Goal: Check status: Check status

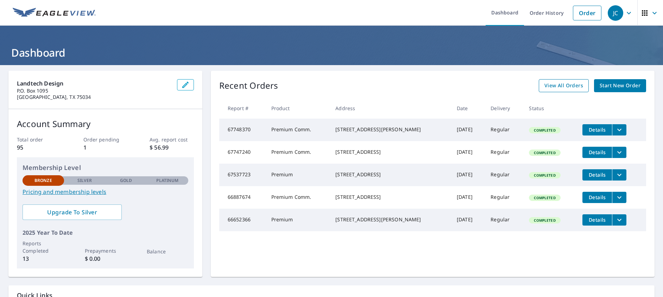
click at [555, 82] on span "View All Orders" at bounding box center [563, 85] width 39 height 9
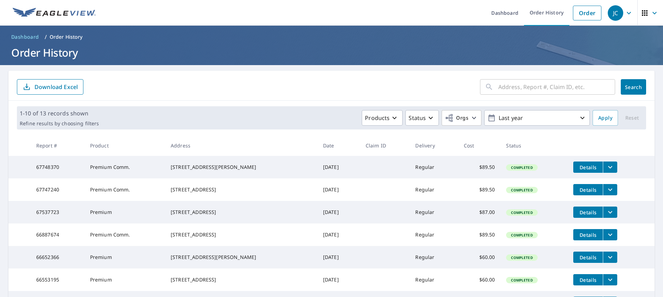
scroll to position [164, 0]
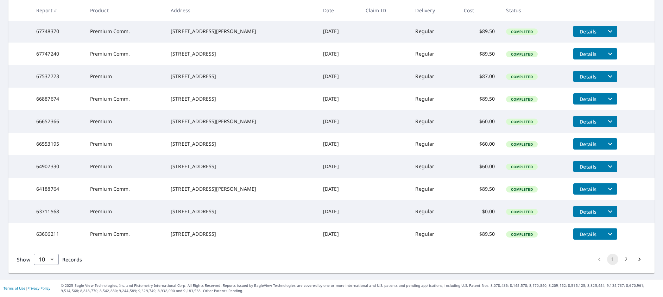
click at [621, 261] on button "2" at bounding box center [625, 259] width 11 height 11
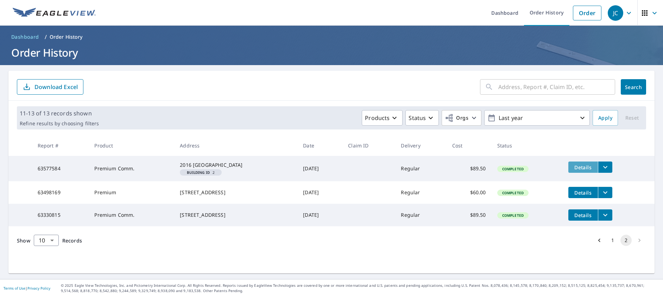
click at [573, 169] on span "Details" at bounding box center [583, 167] width 21 height 7
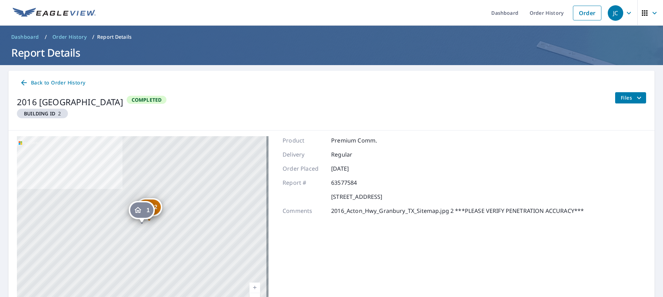
scroll to position [35, 0]
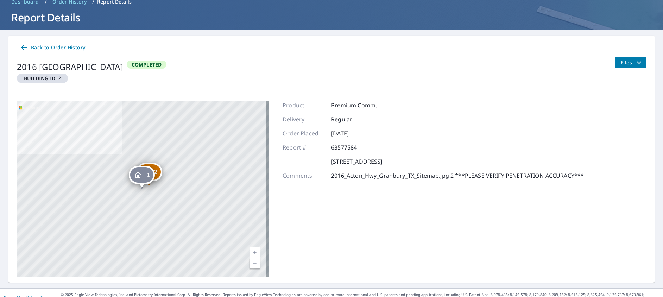
click at [75, 47] on span "Back to Order History" at bounding box center [52, 47] width 65 height 9
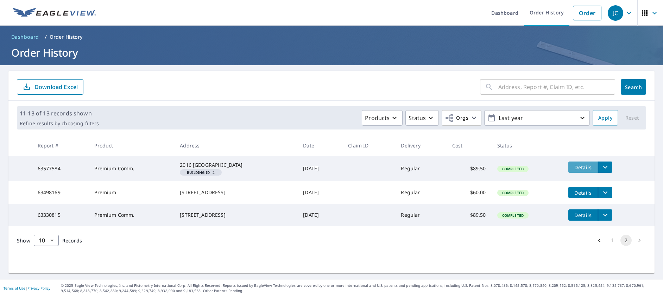
click at [574, 169] on span "Details" at bounding box center [583, 167] width 21 height 7
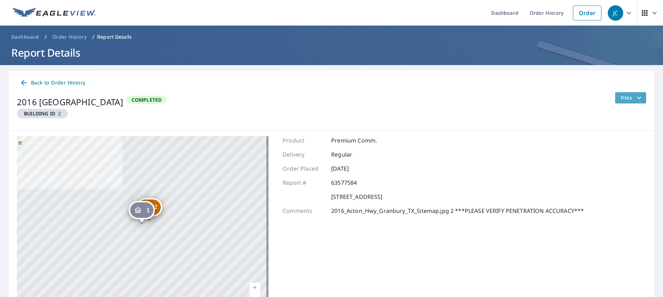
click at [635, 96] on icon "filesDropdownBtn-63577584" at bounding box center [639, 98] width 8 height 8
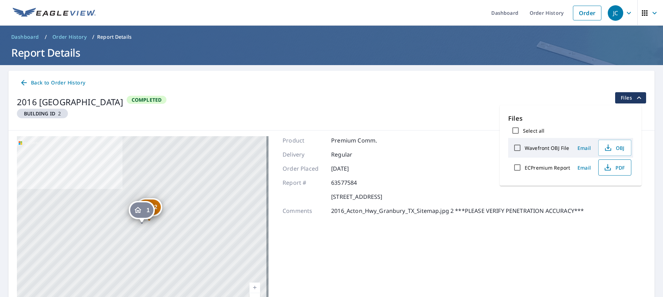
click at [620, 166] on span "PDF" at bounding box center [614, 167] width 23 height 8
